Goal: Information Seeking & Learning: Learn about a topic

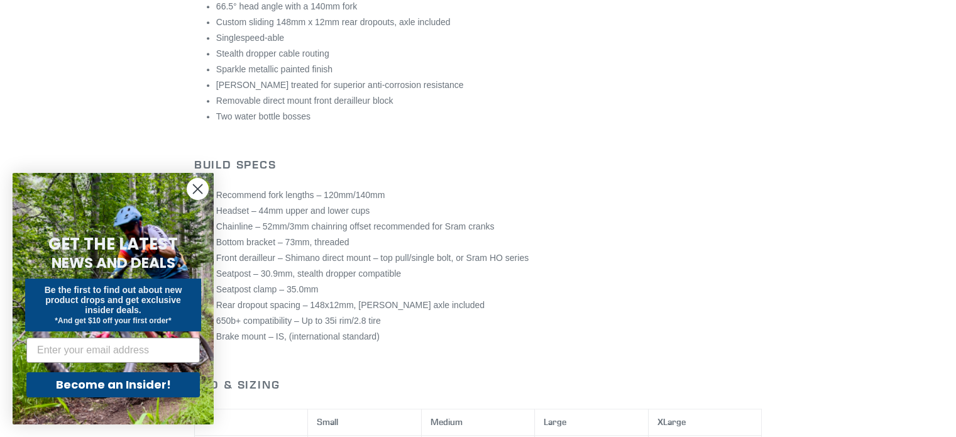
scroll to position [625, 0]
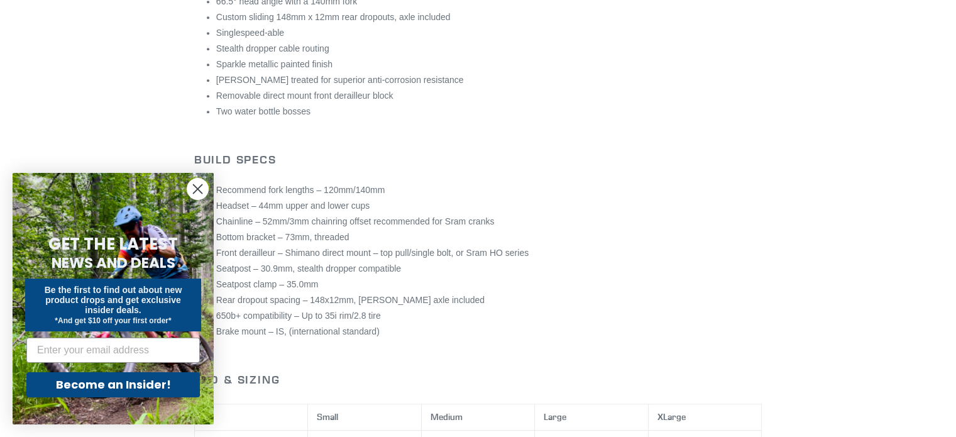
click at [206, 196] on circle "Close dialog" at bounding box center [197, 189] width 21 height 21
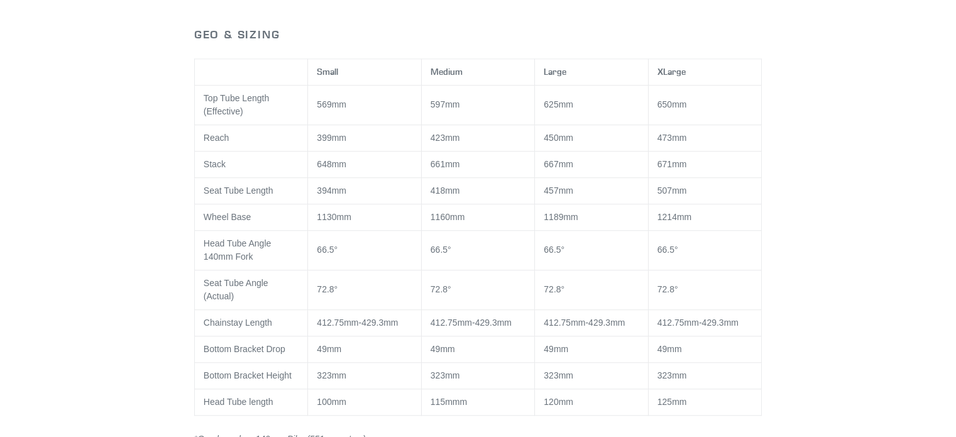
scroll to position [981, 0]
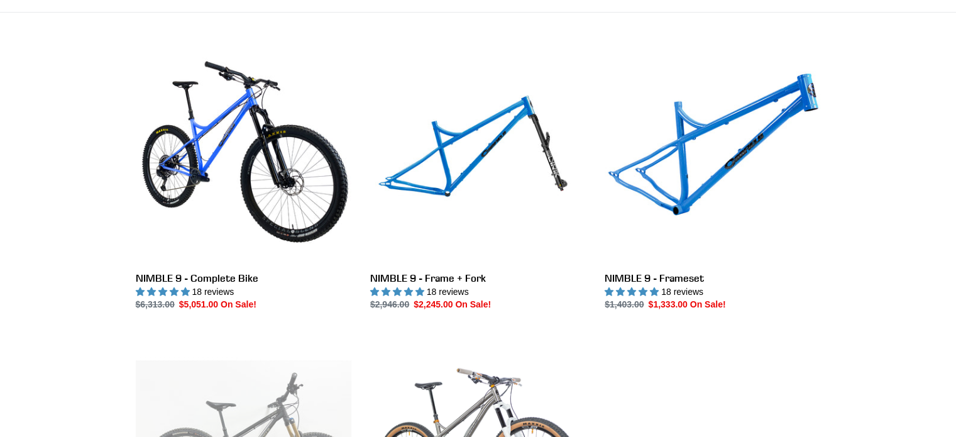
scroll to position [321, 0]
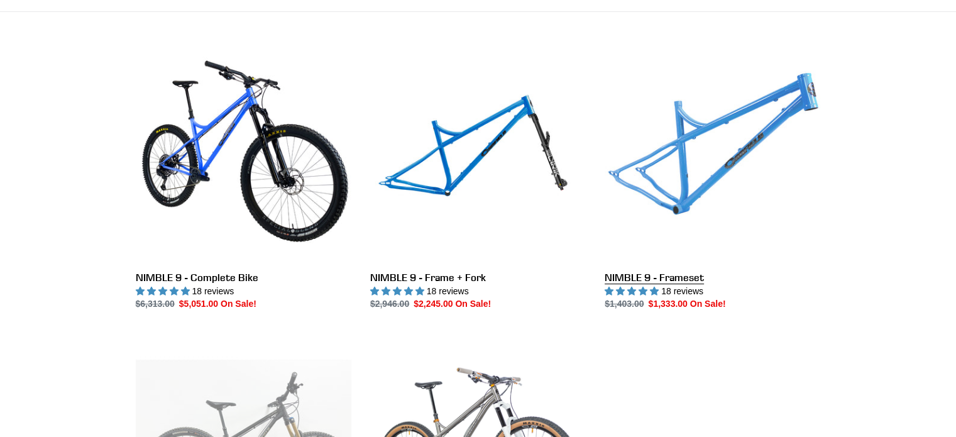
click at [698, 180] on link "NIMBLE 9 - Frameset" at bounding box center [713, 179] width 216 height 265
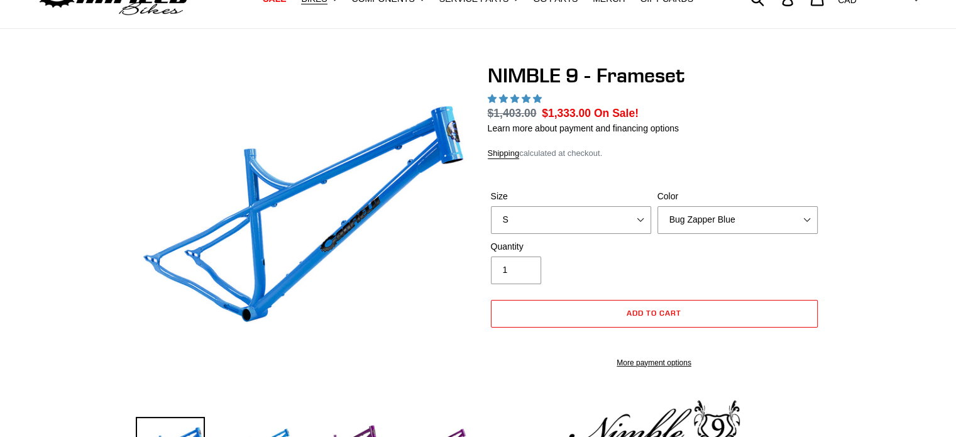
select select "highest-rating"
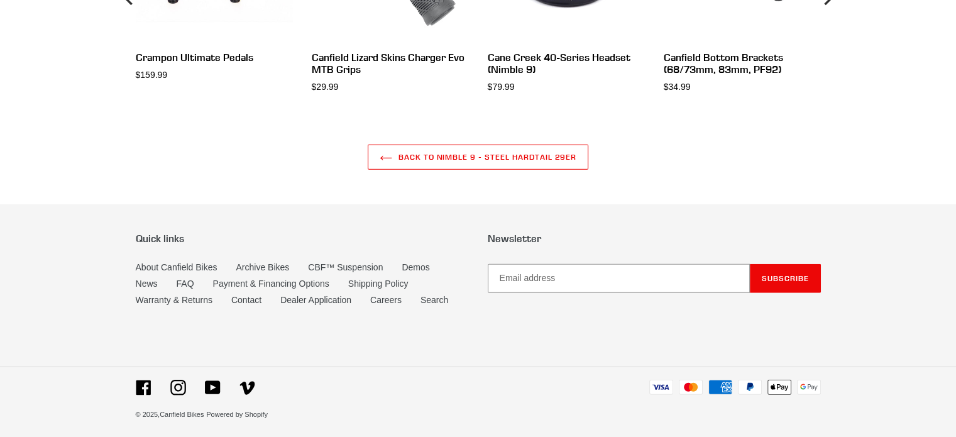
scroll to position [3410, 0]
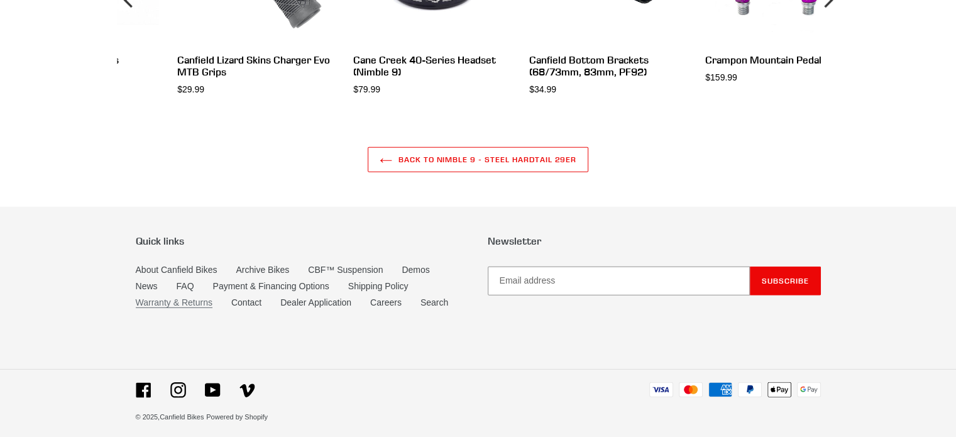
click at [173, 308] on link "Warranty & Returns" at bounding box center [174, 302] width 77 height 11
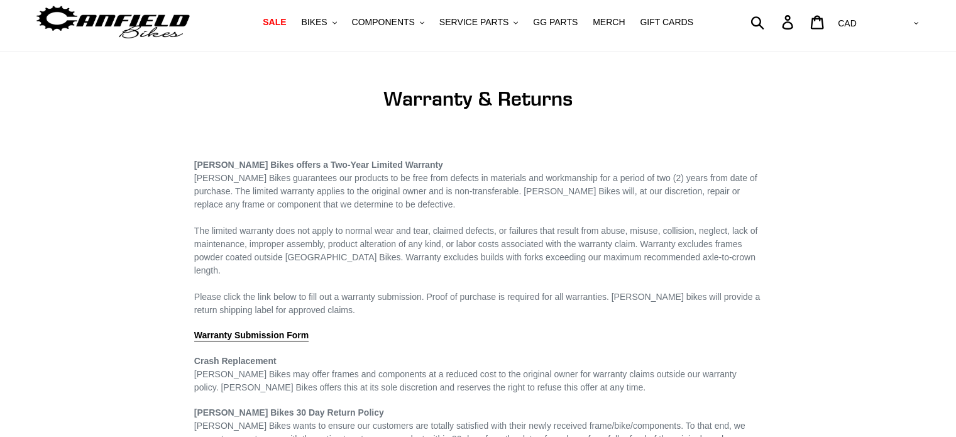
scroll to position [45, 0]
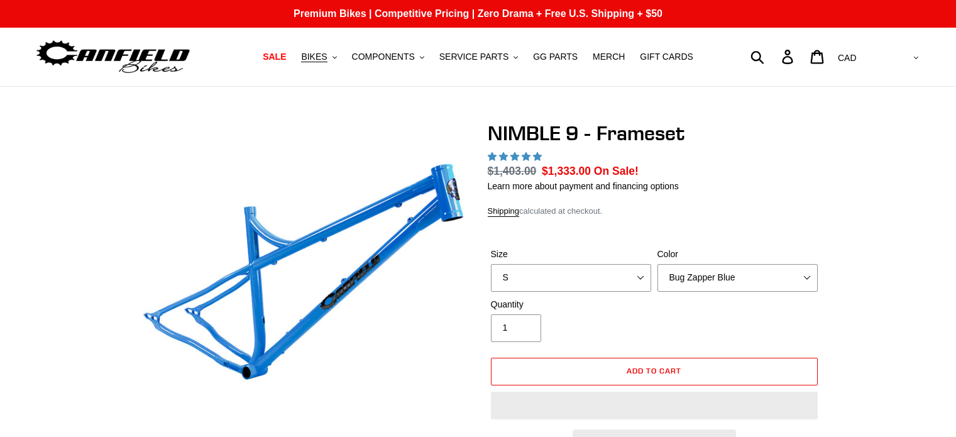
scroll to position [52, 0]
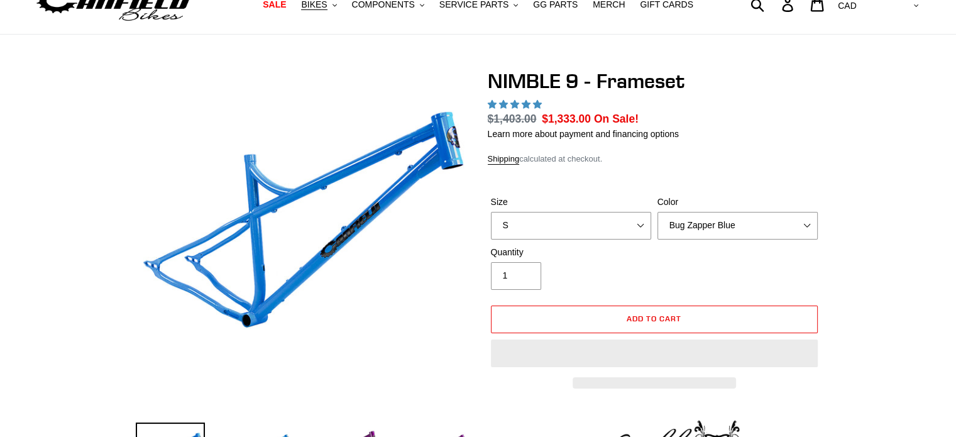
select select "highest-rating"
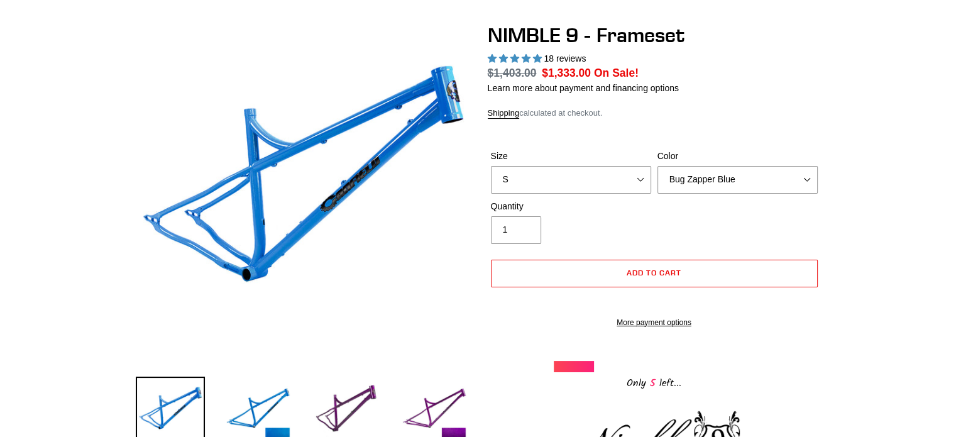
scroll to position [0, 0]
